Goal: Use online tool/utility: Utilize a website feature to perform a specific function

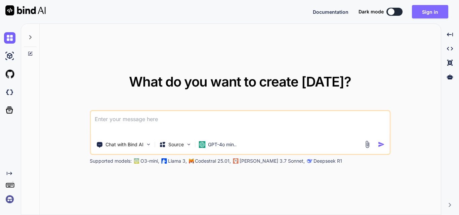
click at [430, 13] on button "Sign in" at bounding box center [430, 11] width 36 height 13
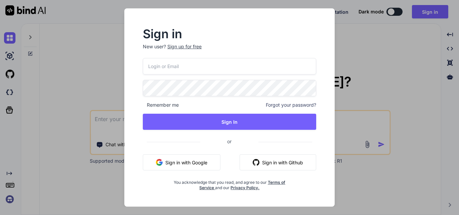
click at [270, 166] on button "Sign in with Github" at bounding box center [277, 162] width 77 height 16
click at [271, 163] on button "Sign in with Github" at bounding box center [277, 162] width 77 height 16
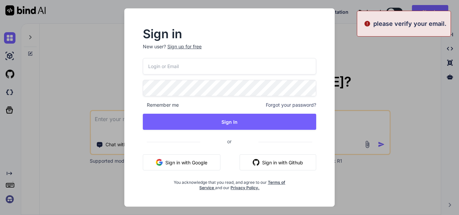
click at [180, 168] on button "Sign in with Google" at bounding box center [182, 162] width 78 height 16
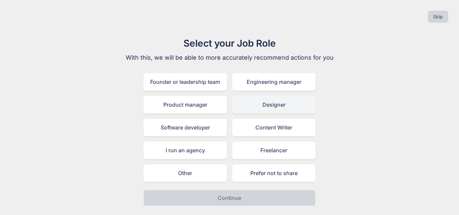
click at [270, 102] on div "Designer" at bounding box center [273, 104] width 83 height 17
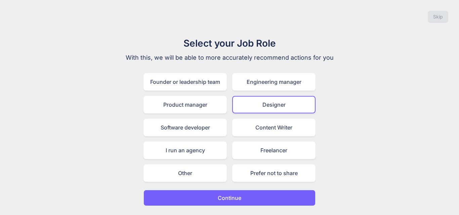
click at [249, 195] on button "Continue" at bounding box center [229, 198] width 172 height 16
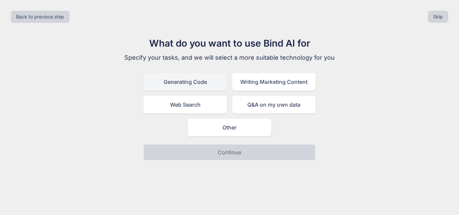
click at [206, 88] on div "Generating Code" at bounding box center [184, 81] width 83 height 17
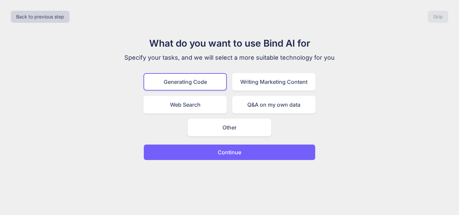
click at [231, 158] on button "Continue" at bounding box center [229, 152] width 172 height 16
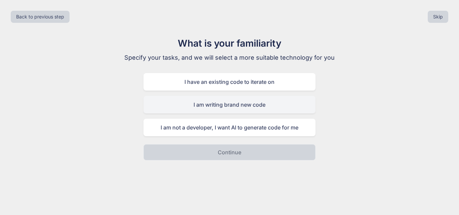
click at [241, 106] on div "I am writing brand new code" at bounding box center [229, 104] width 172 height 17
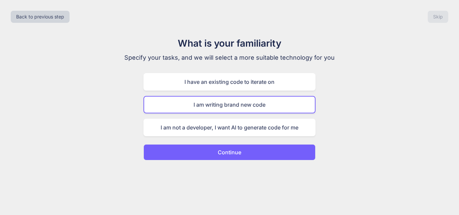
click at [248, 151] on button "Continue" at bounding box center [229, 152] width 172 height 16
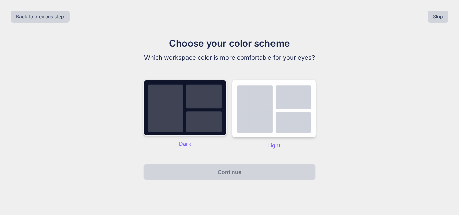
click at [214, 121] on img at bounding box center [184, 108] width 83 height 56
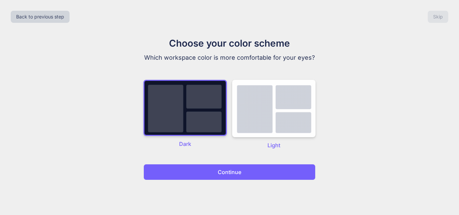
click at [224, 175] on p "Continue" at bounding box center [230, 172] width 24 height 8
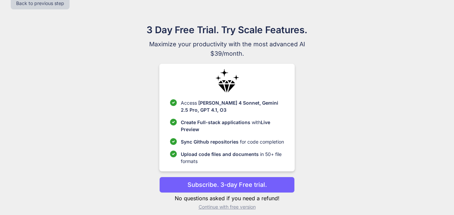
scroll to position [19, 0]
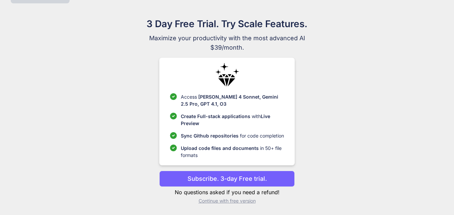
click at [238, 201] on p "Continue with free version" at bounding box center [226, 201] width 135 height 7
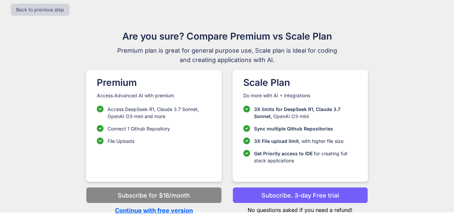
click at [180, 210] on p "Continue with free version" at bounding box center [153, 210] width 135 height 9
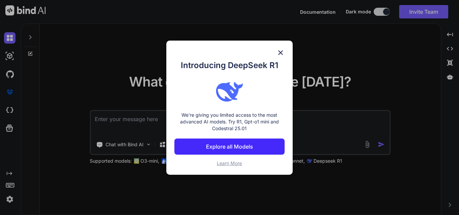
click at [330, 92] on div "Introducing DeepSeek R1 We're giving you limited access to the most advanced AI…" at bounding box center [229, 107] width 459 height 215
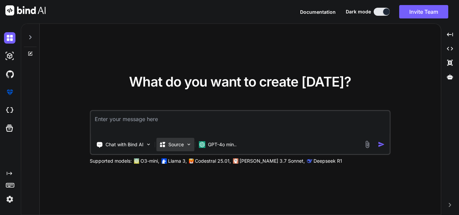
click at [183, 143] on p "Source" at bounding box center [175, 144] width 15 height 7
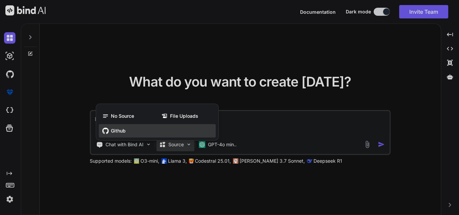
click at [141, 129] on div "Github" at bounding box center [157, 130] width 117 height 13
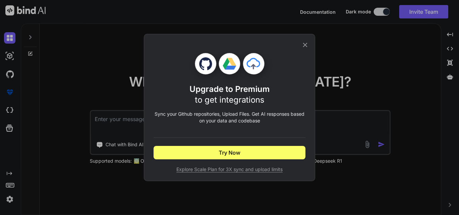
click at [347, 79] on div "Upgrade to Premium to get integrations Sync your Github repositories, Upload Fi…" at bounding box center [229, 107] width 459 height 215
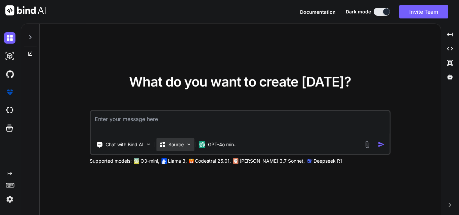
click at [176, 142] on p "Source" at bounding box center [175, 144] width 15 height 7
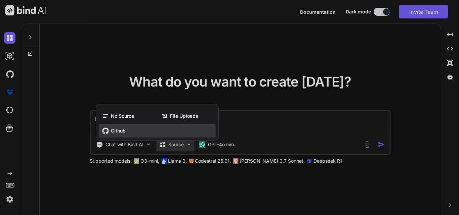
click at [139, 128] on div "Github" at bounding box center [157, 130] width 117 height 13
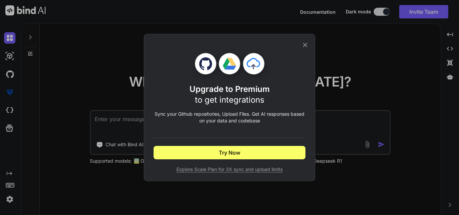
click at [339, 117] on div "Upgrade to Premium to get integrations Sync your Github repositories, Upload Fi…" at bounding box center [229, 107] width 459 height 215
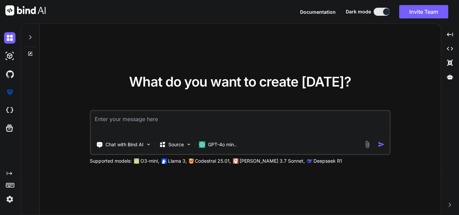
click at [194, 119] on textarea at bounding box center [240, 123] width 299 height 25
click at [200, 123] on textarea at bounding box center [240, 123] width 299 height 25
click at [133, 151] on div "Chat with Bind AI" at bounding box center [123, 144] width 60 height 13
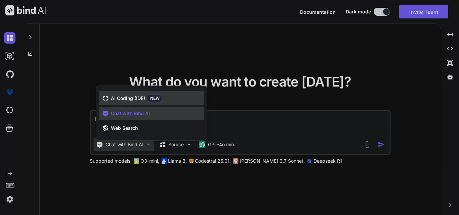
click at [182, 101] on div "AI Coding (IDE) NEW" at bounding box center [151, 98] width 105 height 14
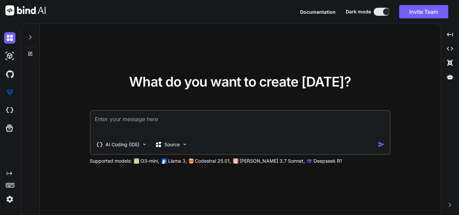
click at [182, 123] on textarea at bounding box center [240, 123] width 299 height 25
click at [186, 145] on img at bounding box center [185, 145] width 6 height 6
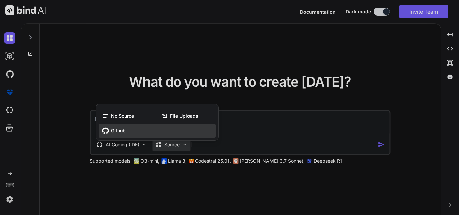
click at [199, 129] on div "Github" at bounding box center [157, 130] width 117 height 13
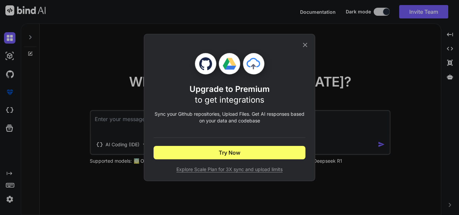
click at [369, 128] on div "Upgrade to Premium to get integrations Sync your Github repositories, Upload Fi…" at bounding box center [229, 107] width 459 height 215
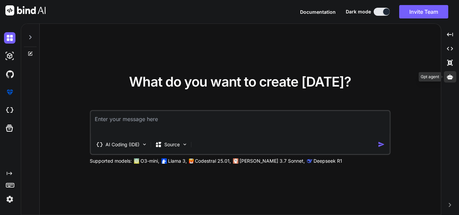
click at [454, 77] on div at bounding box center [450, 76] width 13 height 11
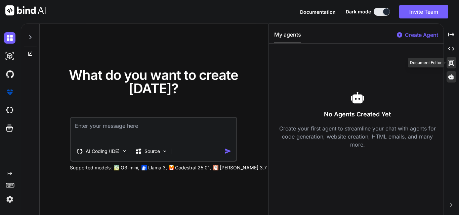
click at [448, 63] on icon "Created with Pixso." at bounding box center [451, 63] width 6 height 6
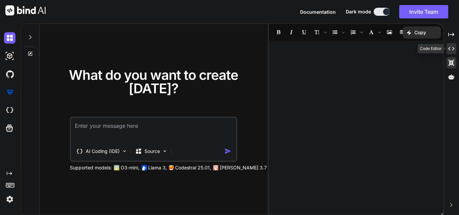
click at [450, 48] on icon at bounding box center [451, 49] width 6 height 4
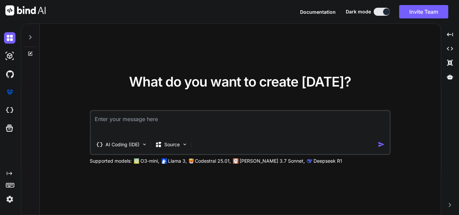
click at [432, 12] on button "Invite Team" at bounding box center [423, 11] width 49 height 13
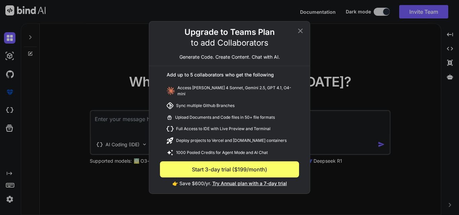
click at [337, 82] on div "Upgrade to Teams Plan to add Collaborators Generate Code. Create Content. Chat …" at bounding box center [229, 107] width 459 height 215
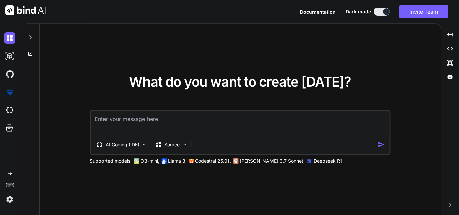
click at [28, 36] on icon at bounding box center [30, 37] width 5 height 5
type textarea "x"
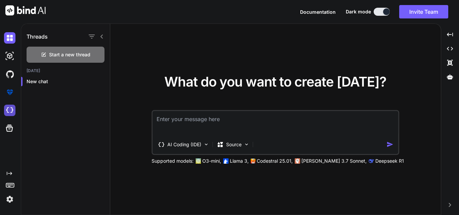
click at [8, 114] on img at bounding box center [9, 110] width 11 height 11
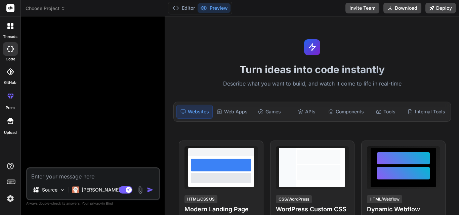
click at [120, 172] on textarea at bounding box center [93, 175] width 132 height 12
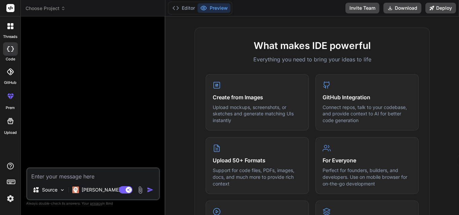
scroll to position [240, 0]
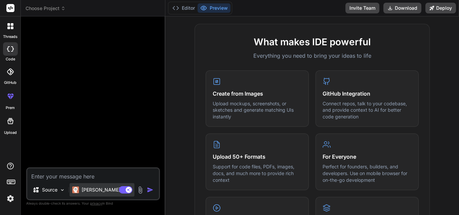
click at [101, 188] on p "Claude 4 S.." at bounding box center [107, 190] width 50 height 7
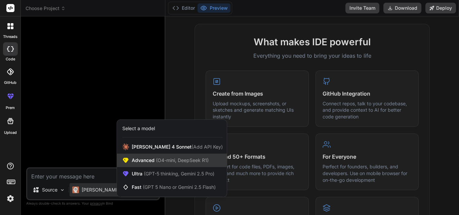
click at [162, 163] on span "(O4-mini, DeepSeek R1)" at bounding box center [181, 160] width 54 height 6
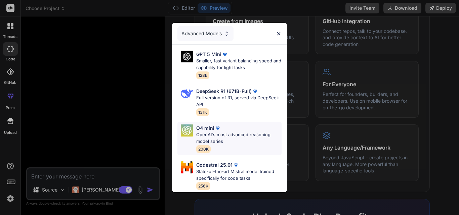
scroll to position [313, 0]
click at [242, 170] on p "State-of-the-art Mistral model trained specifically for code tasks" at bounding box center [238, 175] width 85 height 13
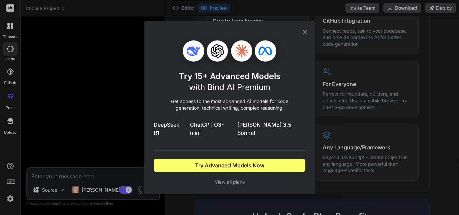
click at [304, 36] on icon at bounding box center [304, 32] width 7 height 7
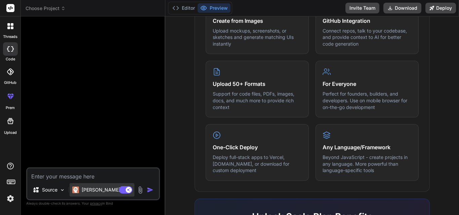
click at [81, 189] on div "Claude 4 S.." at bounding box center [101, 190] width 59 height 7
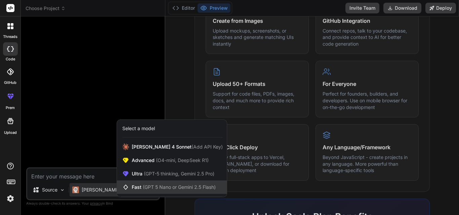
click at [150, 183] on div "Fast (GPT 5 Nano or Gemini 2.5 Flash)" at bounding box center [172, 187] width 110 height 13
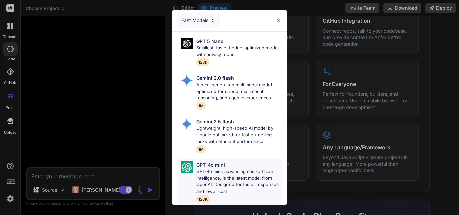
click at [230, 163] on div "GPT-4o mini" at bounding box center [238, 165] width 85 height 7
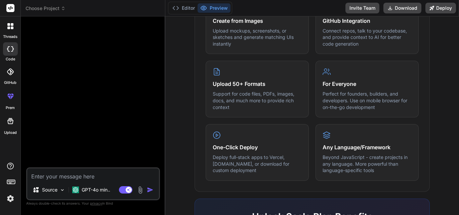
click at [99, 177] on textarea at bounding box center [93, 175] width 132 height 12
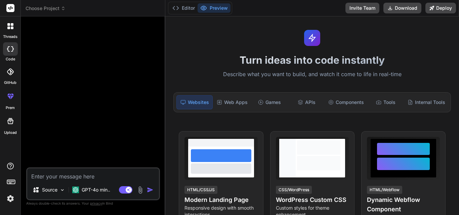
scroll to position [0, 0]
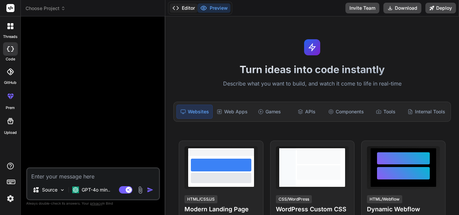
click at [181, 9] on button "Editor" at bounding box center [184, 7] width 28 height 9
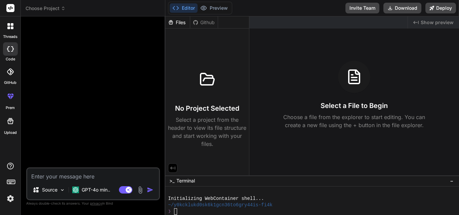
drag, startPoint x: 255, startPoint y: 155, endPoint x: 259, endPoint y: 179, distance: 23.8
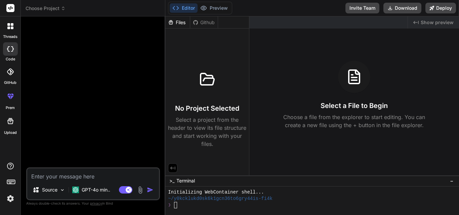
click at [110, 177] on textarea at bounding box center [93, 175] width 132 height 12
type textarea "x"
type textarea "h"
type textarea "x"
type textarea "hi"
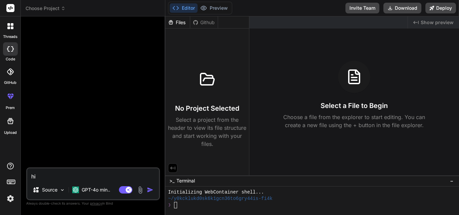
type textarea "x"
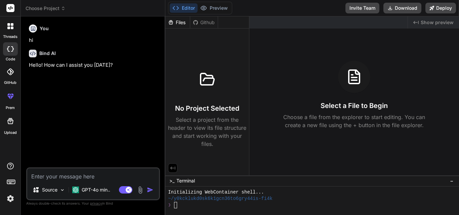
click at [108, 173] on textarea at bounding box center [93, 175] width 132 height 12
type textarea "x"
type textarea "l"
type textarea "x"
type textarea "le"
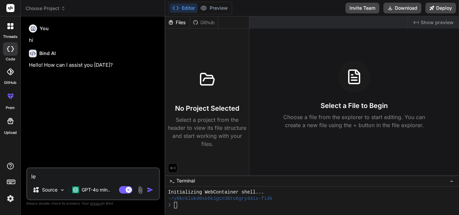
type textarea "x"
type textarea "let"
type textarea "x"
type textarea "lets"
type textarea "x"
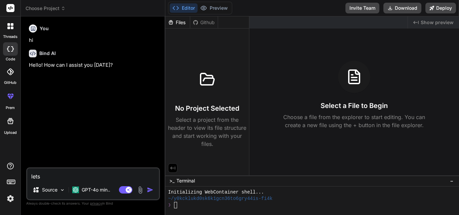
type textarea "lets"
type textarea "x"
type textarea "lets b"
type textarea "x"
type textarea "lets bu"
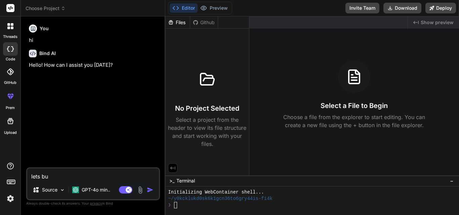
type textarea "x"
type textarea "lets bui"
type textarea "x"
type textarea "lets buil"
type textarea "x"
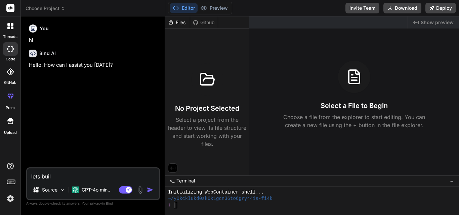
type textarea "lets build"
type textarea "x"
type textarea "lets build"
type textarea "x"
type textarea "lets build a"
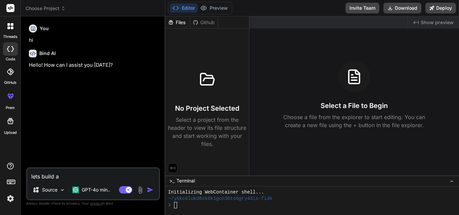
type textarea "x"
type textarea "lets build a"
type textarea "x"
type textarea "lets build a w"
type textarea "x"
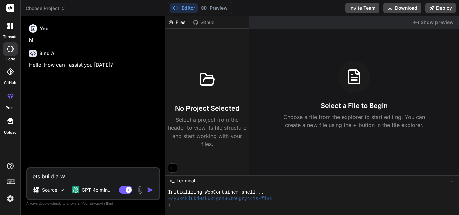
type textarea "lets build a wo"
type textarea "x"
type textarea "lets build a wor"
type textarea "x"
type textarea "lets build a word"
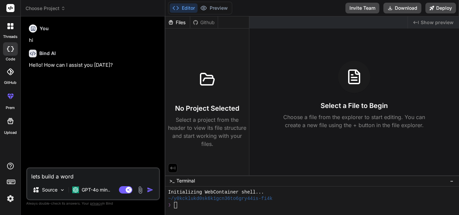
type textarea "x"
type textarea "lets build a wordp"
type textarea "x"
type textarea "lets build a wordpr"
type textarea "x"
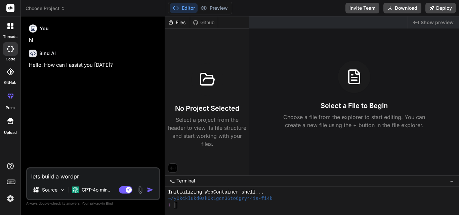
type textarea "lets build a wordpre"
type textarea "x"
type textarea "lets build a wordpres"
type textarea "x"
type textarea "lets build a wordpres"
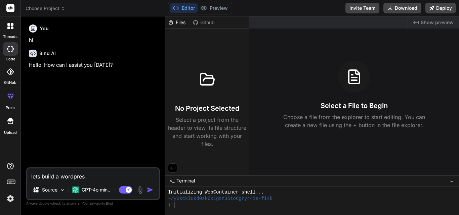
type textarea "x"
type textarea "lets build a wordpres b"
type textarea "x"
type textarea "lets build a wordpres"
type textarea "x"
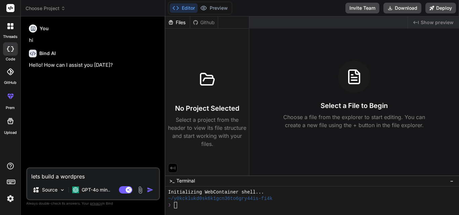
type textarea "lets build a wordpres p"
type textarea "x"
type textarea "lets build a wordpres pl"
type textarea "x"
type textarea "lets build a wordpres plu"
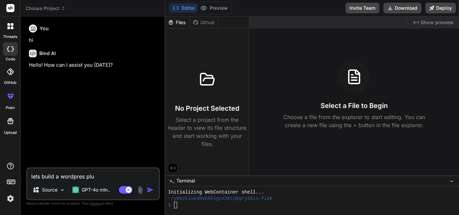
type textarea "x"
type textarea "lets build a wordpres plug"
type textarea "x"
type textarea "lets build a wordpres plugi"
type textarea "x"
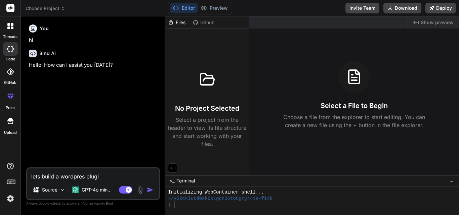
type textarea "lets build a wordpres plugin"
type textarea "x"
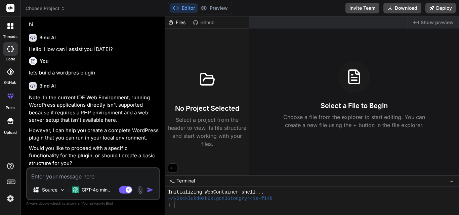
scroll to position [17, 0]
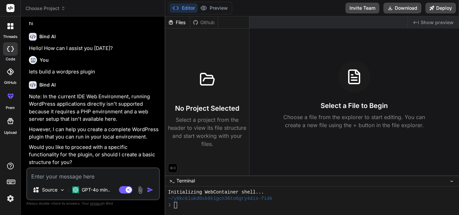
click at [103, 176] on textarea at bounding box center [93, 175] width 132 height 12
type textarea "x"
type textarea "y"
type textarea "x"
type textarea "ye"
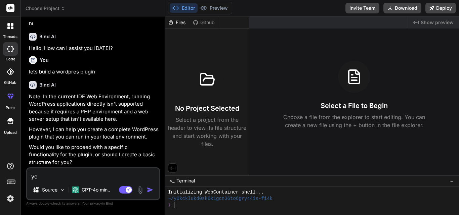
type textarea "x"
type textarea "yes"
type textarea "x"
type textarea "yes"
type textarea "x"
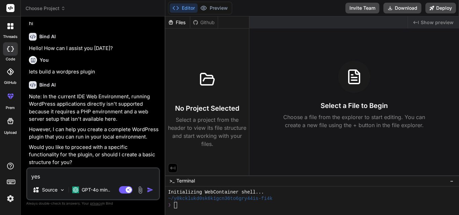
type textarea "yes l"
type textarea "x"
type textarea "yes le"
type textarea "x"
type textarea "yes let"
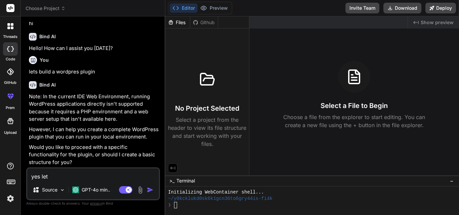
type textarea "x"
type textarea "yes let"
type textarea "x"
type textarea "yes let b"
type textarea "x"
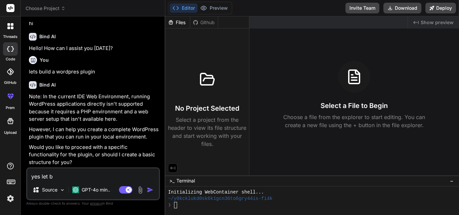
type textarea "yes let br"
type textarea "x"
type textarea "yes let bra"
type textarea "x"
type textarea "yes let brai"
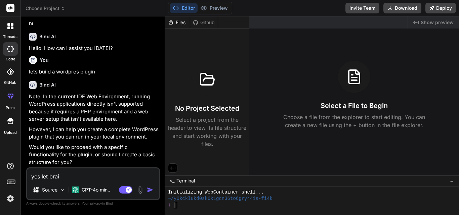
type textarea "x"
type textarea "yes let brain"
type textarea "x"
type textarea "yes let brains"
type textarea "x"
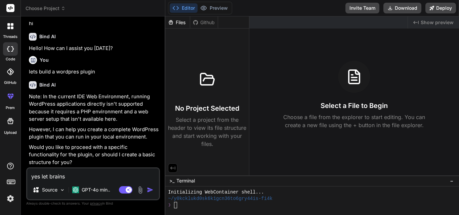
type textarea "yes let brainst"
type textarea "x"
type textarea "yes let brainsto"
type textarea "x"
type textarea "yes let brainstor"
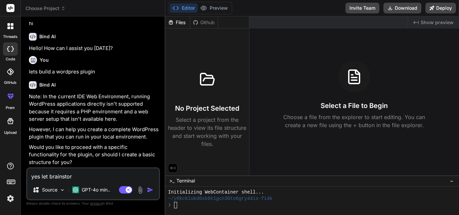
type textarea "x"
type textarea "yes let brainstorm"
type textarea "x"
type textarea "yes let brainstorm"
type textarea "x"
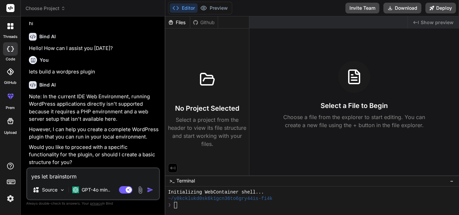
type textarea "yes let brainstorm ."
type textarea "x"
type textarea "yes let brainstorm ."
type textarea "x"
type textarea "yes let brainstorm . c"
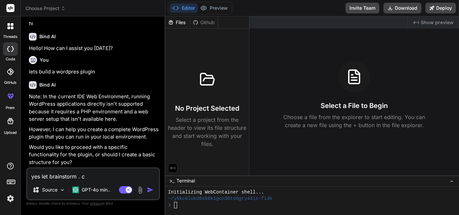
type textarea "x"
type textarea "yes let brainstorm . cr"
type textarea "x"
type textarea "yes let brainstorm . cre"
type textarea "x"
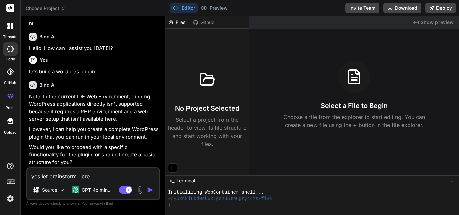
type textarea "yes let brainstorm . crea"
type textarea "x"
type textarea "yes let brainstorm . creat"
type textarea "x"
type textarea "yes let brainstorm . create"
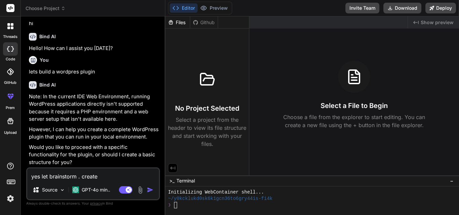
type textarea "x"
type textarea "yes let brainstorm . create"
type textarea "x"
type textarea "yes let brainstorm . create a"
type textarea "x"
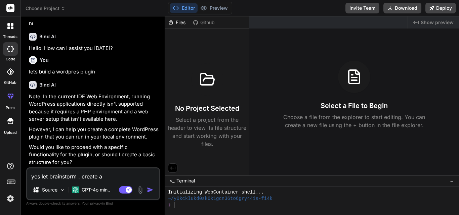
type textarea "yes let brainstorm . create a"
type textarea "x"
type textarea "yes let brainstorm . create a w"
type textarea "x"
type textarea "yes let brainstorm . create a"
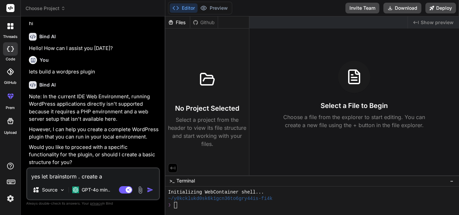
type textarea "x"
type textarea "yes let brainstorm . create a"
type textarea "x"
type textarea "yes let brainstorm . create a w"
type textarea "x"
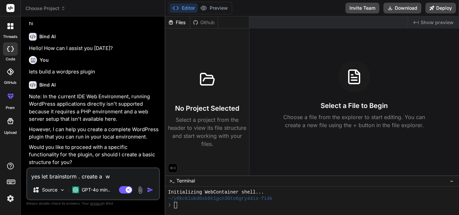
type textarea "yes let brainstorm . create a we"
type textarea "x"
type textarea "yes let brainstorm . create a web"
type textarea "x"
type textarea "yes let brainstorm . create a webs"
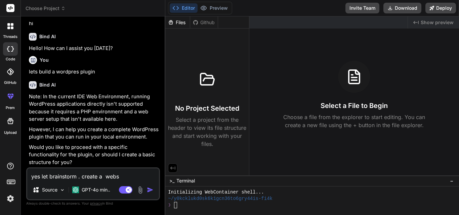
type textarea "x"
type textarea "yes let brainstorm . create a websi"
type textarea "x"
type textarea "yes let brainstorm . create a websit"
type textarea "x"
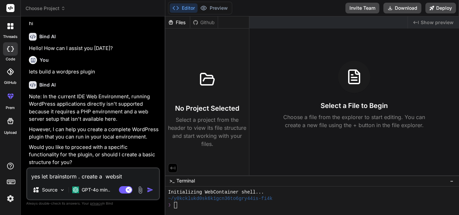
type textarea "yes let brainstorm . create a website"
type textarea "x"
type textarea "yes let brainstorm . create a website"
type textarea "x"
type textarea "yes let brainstorm . create a website"
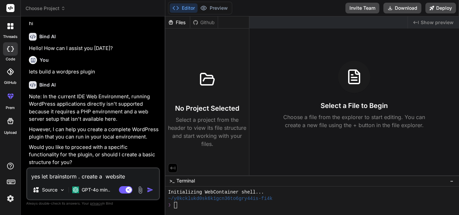
type textarea "x"
type textarea "yes let brainstorm . create a website ge"
type textarea "x"
type textarea "yes let brainstorm . create a website gen"
type textarea "x"
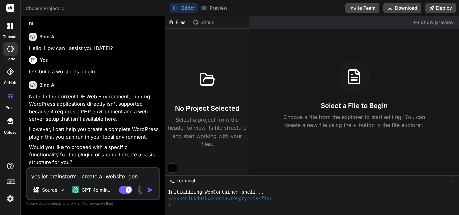
type textarea "yes let brainstorm . create a website gene"
type textarea "x"
type textarea "yes let brainstorm . create a website gener"
type textarea "x"
type textarea "yes let brainstorm . create a website genert"
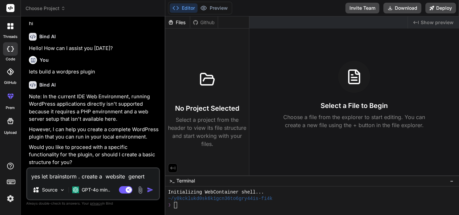
type textarea "x"
type textarea "yes let brainstorm . create a website generto"
type textarea "x"
type textarea "yes let brainstorm . create a website genertor"
type textarea "x"
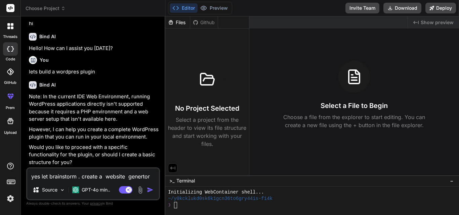
type textarea "yes let brainstorm . create a website generto"
type textarea "x"
type textarea "yes let brainstorm . create a website genert"
type textarea "x"
type textarea "yes let brainstorm . create a website gener"
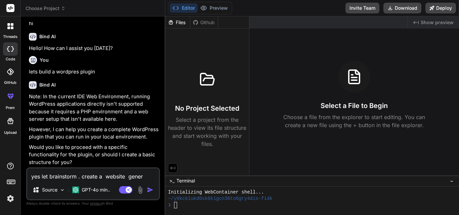
type textarea "x"
type textarea "yes let brainstorm . create a website genero"
type textarea "x"
type textarea "yes let brainstorm . create a website generor"
type textarea "x"
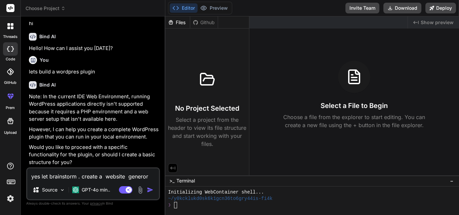
type textarea "yes let brainstorm . create a website genero"
type textarea "x"
type textarea "yes let brainstorm . create a website gener"
type textarea "x"
type textarea "yes let brainstorm . create a website gene"
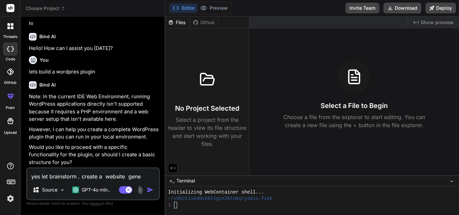
type textarea "x"
type textarea "yes let brainstorm . create a website gen"
type textarea "x"
type textarea "yes let brainstorm . create a website ge"
type textarea "x"
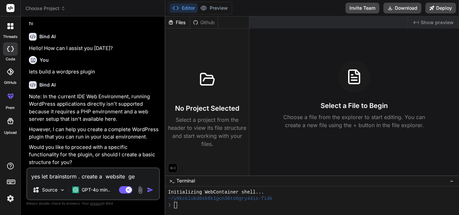
type textarea "yes let brainstorm . create a website g"
type textarea "x"
type textarea "yes let brainstorm . create a website"
type textarea "x"
type textarea "yes let brainstorm . create a website"
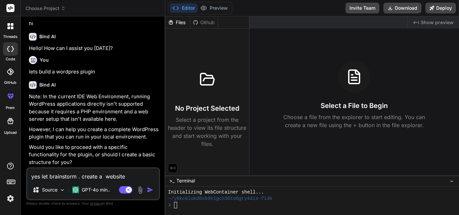
type textarea "x"
type textarea "yes let brainstorm . create a website"
type textarea "x"
type textarea "yes let brainstorm . create a websit"
type textarea "x"
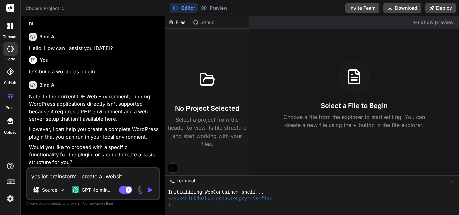
type textarea "yes let brainstorm . create a websi"
type textarea "x"
type textarea "yes let brainstorm . create a webs"
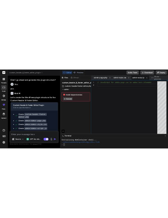
scroll to position [643, 0]
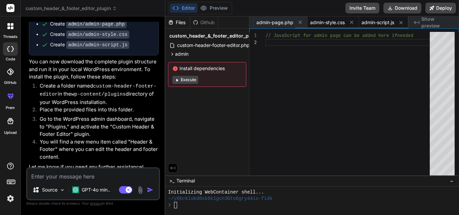
click at [317, 20] on span "admin-style.css" at bounding box center [327, 22] width 35 height 7
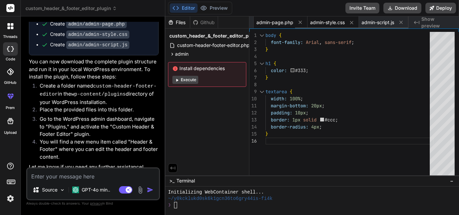
click at [277, 22] on span "admin-page.php" at bounding box center [274, 22] width 37 height 7
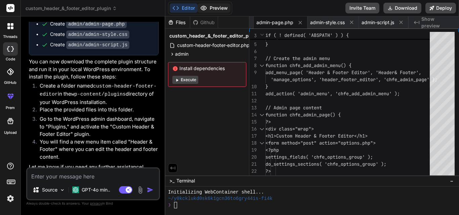
click at [211, 10] on button "Preview" at bounding box center [213, 7] width 33 height 9
click at [179, 53] on span "admin" at bounding box center [181, 54] width 13 height 7
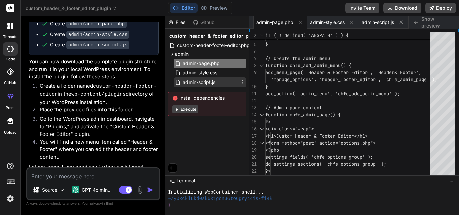
click at [189, 78] on div "admin-script.js" at bounding box center [210, 82] width 73 height 9
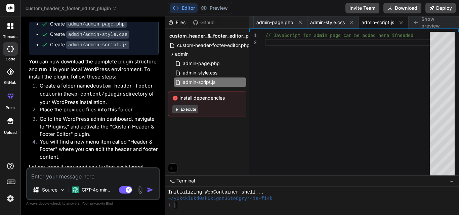
click at [109, 182] on div "Source GPT-4o min.. Agent Mode. When this toggle is activated, AI automatically…" at bounding box center [93, 184] width 134 height 33
click at [184, 23] on div "Files" at bounding box center [177, 22] width 25 height 7
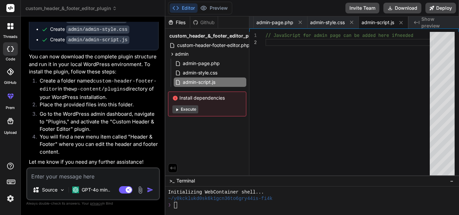
scroll to position [640, 0]
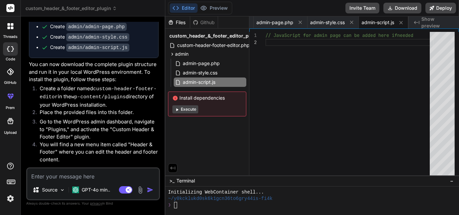
click at [6, 75] on div at bounding box center [10, 71] width 15 height 15
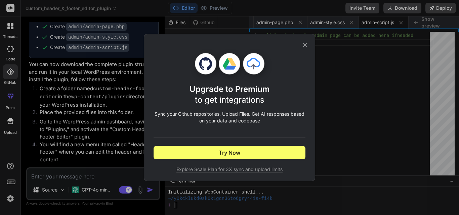
click at [8, 198] on div "Upgrade to Premium to get integrations Sync your Github repositories, Upload Fi…" at bounding box center [229, 107] width 459 height 215
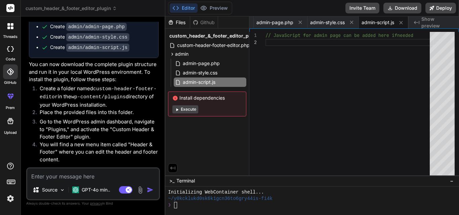
click at [8, 198] on img at bounding box center [10, 198] width 11 height 11
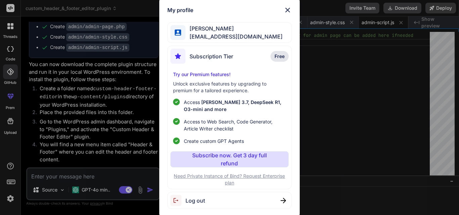
click at [104, 119] on div "My profile Hans Ade hansade2005@gmail.com Subscription Tier Free Try our Premiu…" at bounding box center [229, 107] width 459 height 215
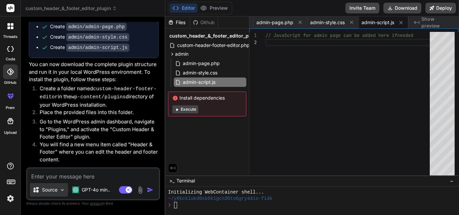
click at [61, 189] on img at bounding box center [62, 190] width 6 height 6
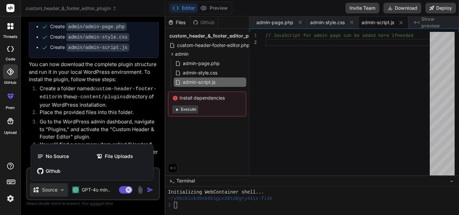
click at [86, 112] on div at bounding box center [229, 107] width 459 height 215
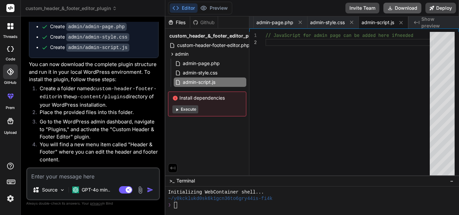
click at [404, 6] on button "Download" at bounding box center [402, 8] width 38 height 11
click at [391, 48] on div "// JavaScript for admin page can be added here if needed" at bounding box center [349, 105] width 168 height 147
click at [435, 7] on button "Deploy" at bounding box center [440, 8] width 31 height 11
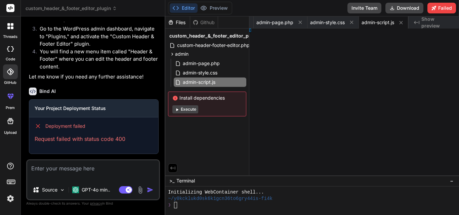
scroll to position [565, 0]
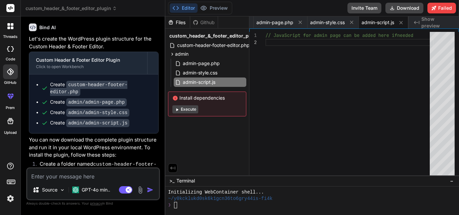
click at [9, 30] on div at bounding box center [10, 26] width 14 height 14
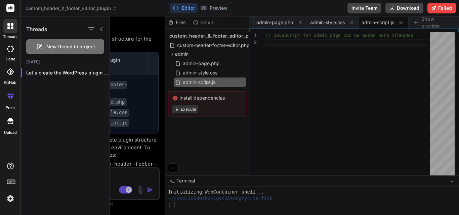
click at [9, 50] on icon at bounding box center [10, 48] width 7 height 5
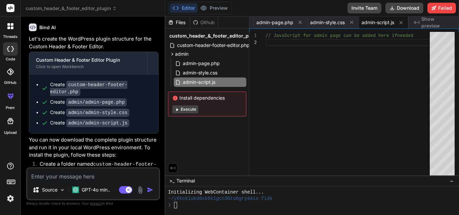
click at [9, 50] on icon at bounding box center [10, 48] width 7 height 5
click at [9, 78] on div at bounding box center [10, 71] width 15 height 15
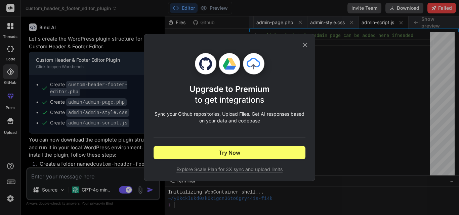
click at [2, 51] on div "Upgrade to Premium to get integrations Sync your Github repositories, Upload Fi…" at bounding box center [229, 107] width 459 height 215
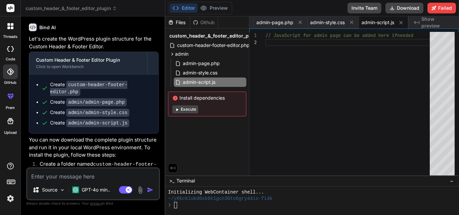
click at [5, 52] on div at bounding box center [10, 48] width 15 height 13
click at [7, 195] on img at bounding box center [10, 198] width 11 height 11
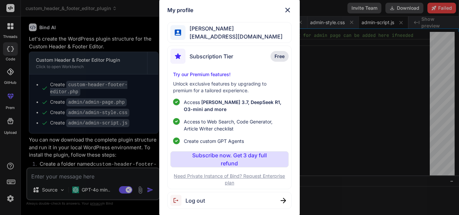
click at [283, 13] on div "My profile" at bounding box center [229, 10] width 124 height 8
click at [290, 13] on img at bounding box center [287, 10] width 8 height 8
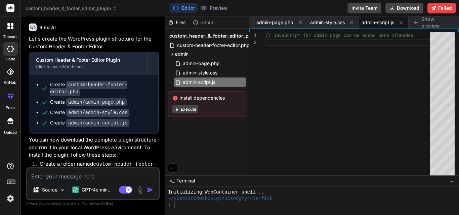
click at [12, 28] on icon at bounding box center [12, 28] width 3 height 3
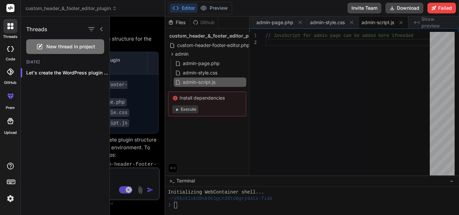
click at [67, 48] on span "New thread in project" at bounding box center [70, 46] width 49 height 7
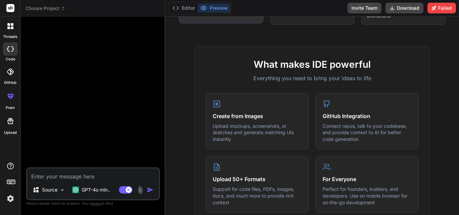
scroll to position [219, 0]
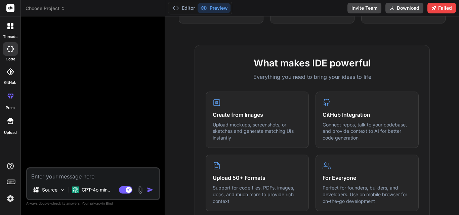
click at [108, 173] on textarea at bounding box center [93, 175] width 132 height 12
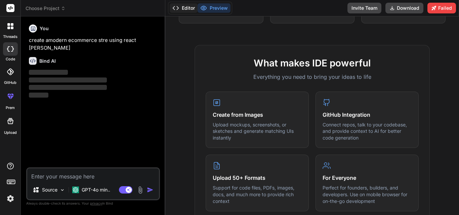
click at [186, 6] on button "Editor" at bounding box center [184, 7] width 28 height 9
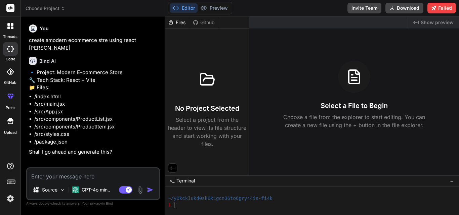
click at [91, 176] on textarea at bounding box center [93, 175] width 132 height 12
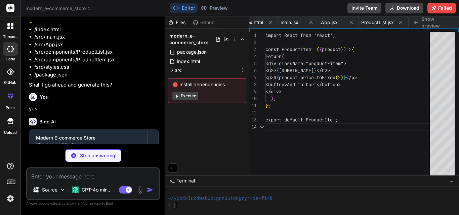
scroll to position [0, 109]
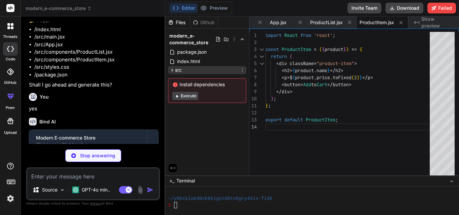
click at [190, 70] on div "src" at bounding box center [207, 70] width 78 height 8
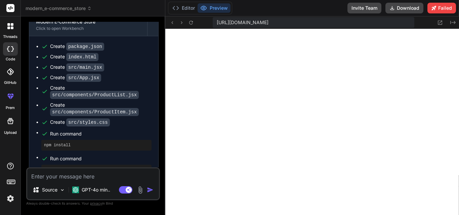
scroll to position [193, 0]
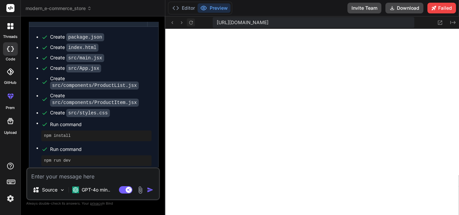
click at [191, 23] on icon at bounding box center [191, 23] width 6 height 6
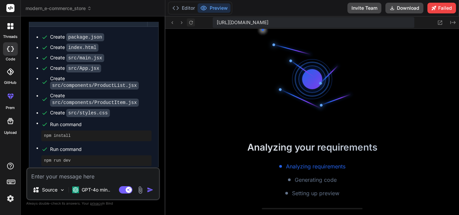
scroll to position [434, 0]
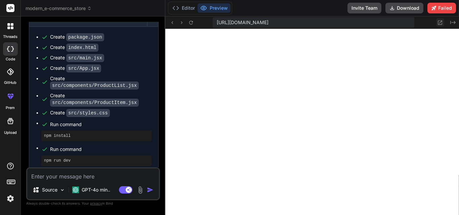
click at [437, 19] on button at bounding box center [440, 22] width 8 height 8
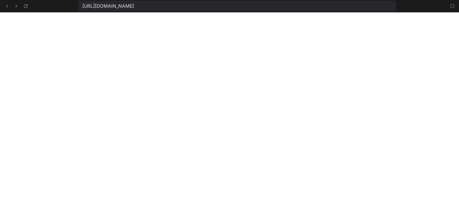
scroll to position [478, 0]
click at [450, 6] on icon at bounding box center [451, 5] width 5 height 5
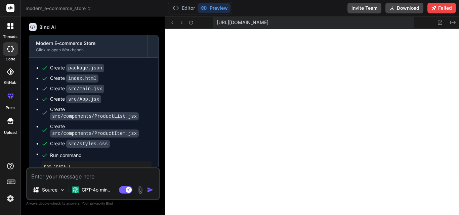
scroll to position [193, 0]
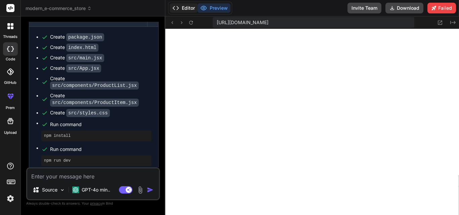
click at [183, 10] on button "Editor" at bounding box center [184, 7] width 28 height 9
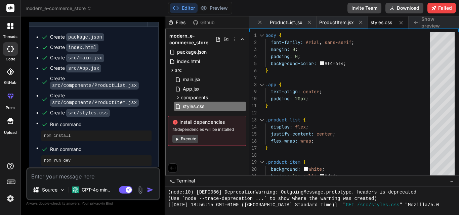
scroll to position [320, 0]
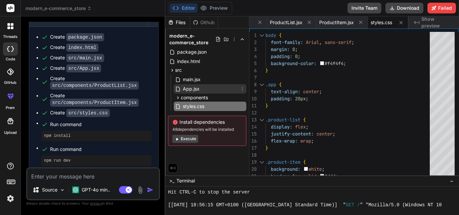
click at [192, 91] on span "App.jsx" at bounding box center [191, 89] width 18 height 8
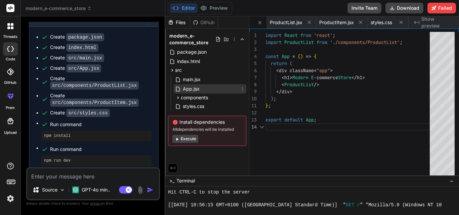
scroll to position [0, 127]
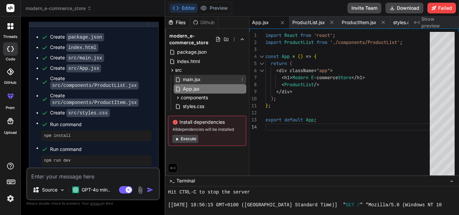
click at [189, 83] on span "main.jsx" at bounding box center [191, 80] width 19 height 8
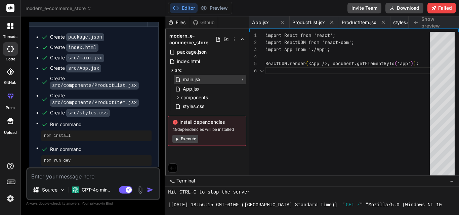
scroll to position [0, 87]
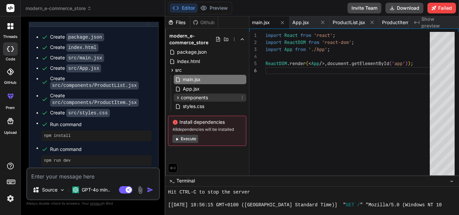
click at [196, 101] on span "components" at bounding box center [194, 97] width 27 height 7
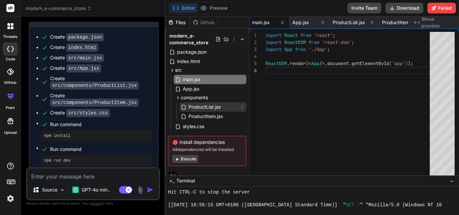
click at [194, 110] on span "ProductList.jsx" at bounding box center [205, 107] width 34 height 8
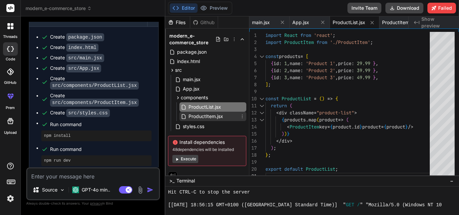
click at [194, 117] on span "ProductItem.jsx" at bounding box center [206, 116] width 36 height 8
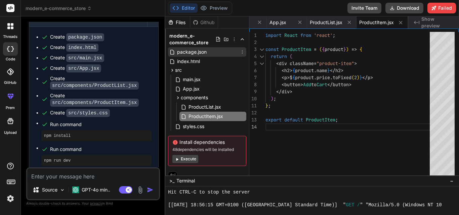
click at [201, 55] on span "package.json" at bounding box center [191, 52] width 31 height 8
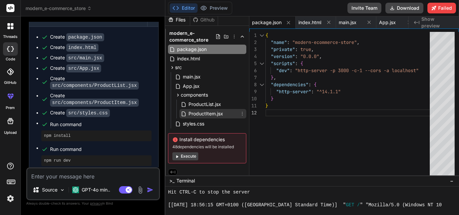
scroll to position [5, 0]
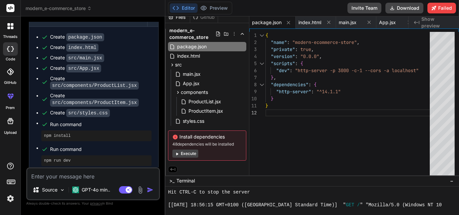
click at [190, 155] on button "Execute" at bounding box center [185, 154] width 26 height 8
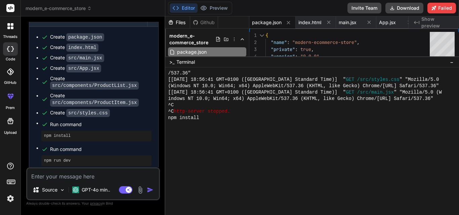
scroll to position [421, 0]
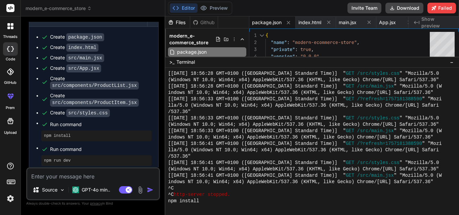
drag, startPoint x: 239, startPoint y: 176, endPoint x: 263, endPoint y: 57, distance: 121.6
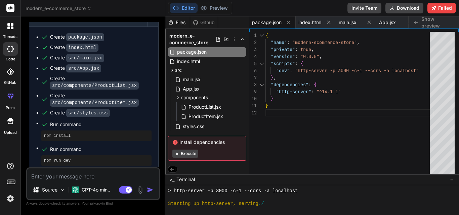
scroll to position [644, 0]
drag, startPoint x: 269, startPoint y: 56, endPoint x: 276, endPoint y: 178, distance: 122.1
click at [216, 11] on button "Preview" at bounding box center [213, 7] width 33 height 9
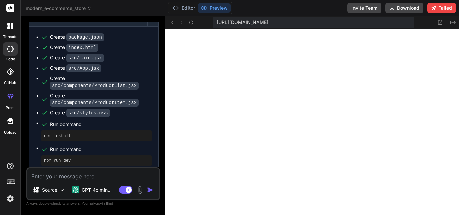
click at [195, 24] on div "https://y0kcklukd0sk6k1gcn36to6gry44is-fi4k--3000--96435430.local-corp.webconta…" at bounding box center [311, 22] width 293 height 12
